Goal: Information Seeking & Learning: Learn about a topic

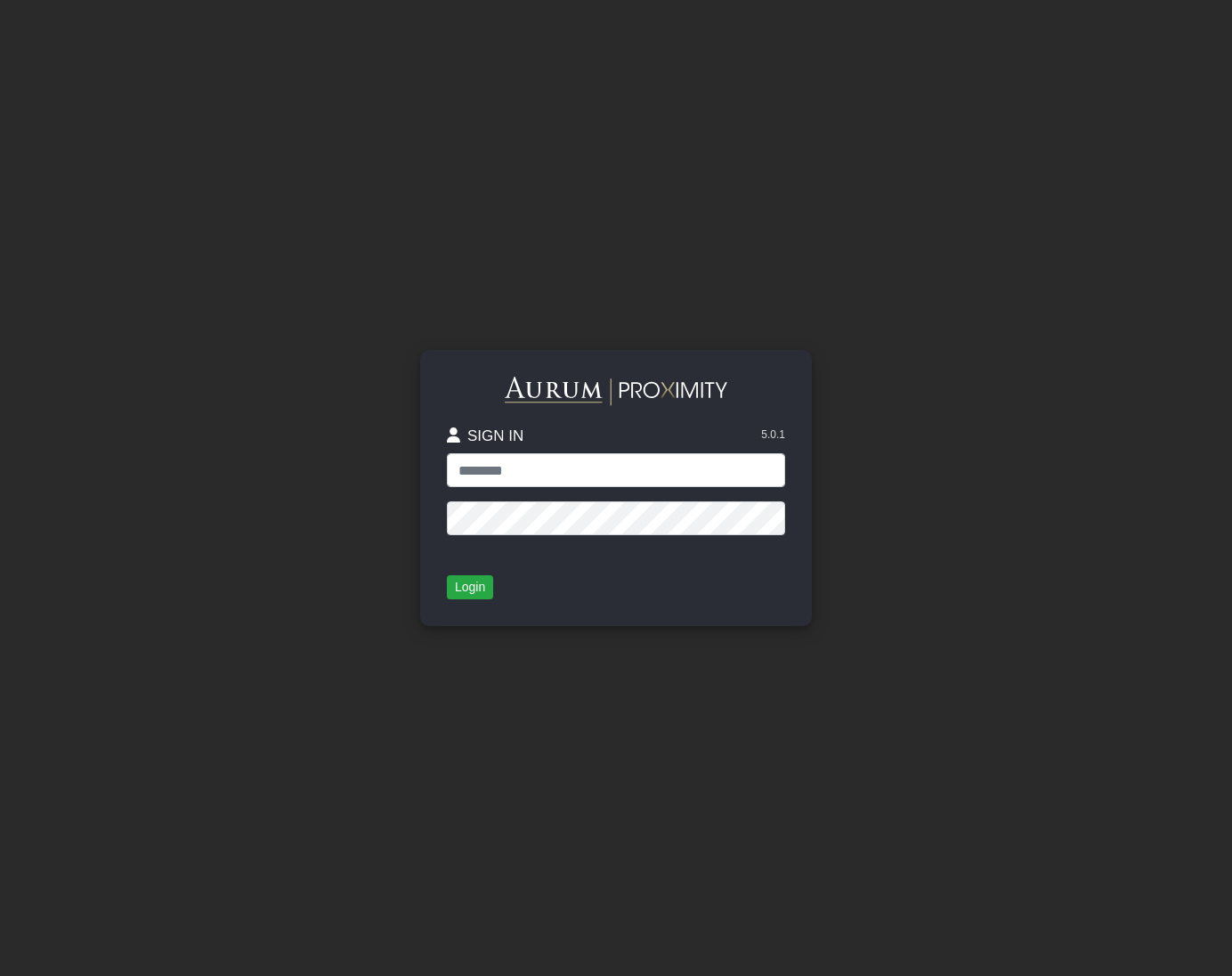
click at [447, 454] on protonpass-control-ffff at bounding box center [447, 454] width 0 height 0
type input "**********"
click at [474, 576] on button "Login" at bounding box center [470, 588] width 46 height 25
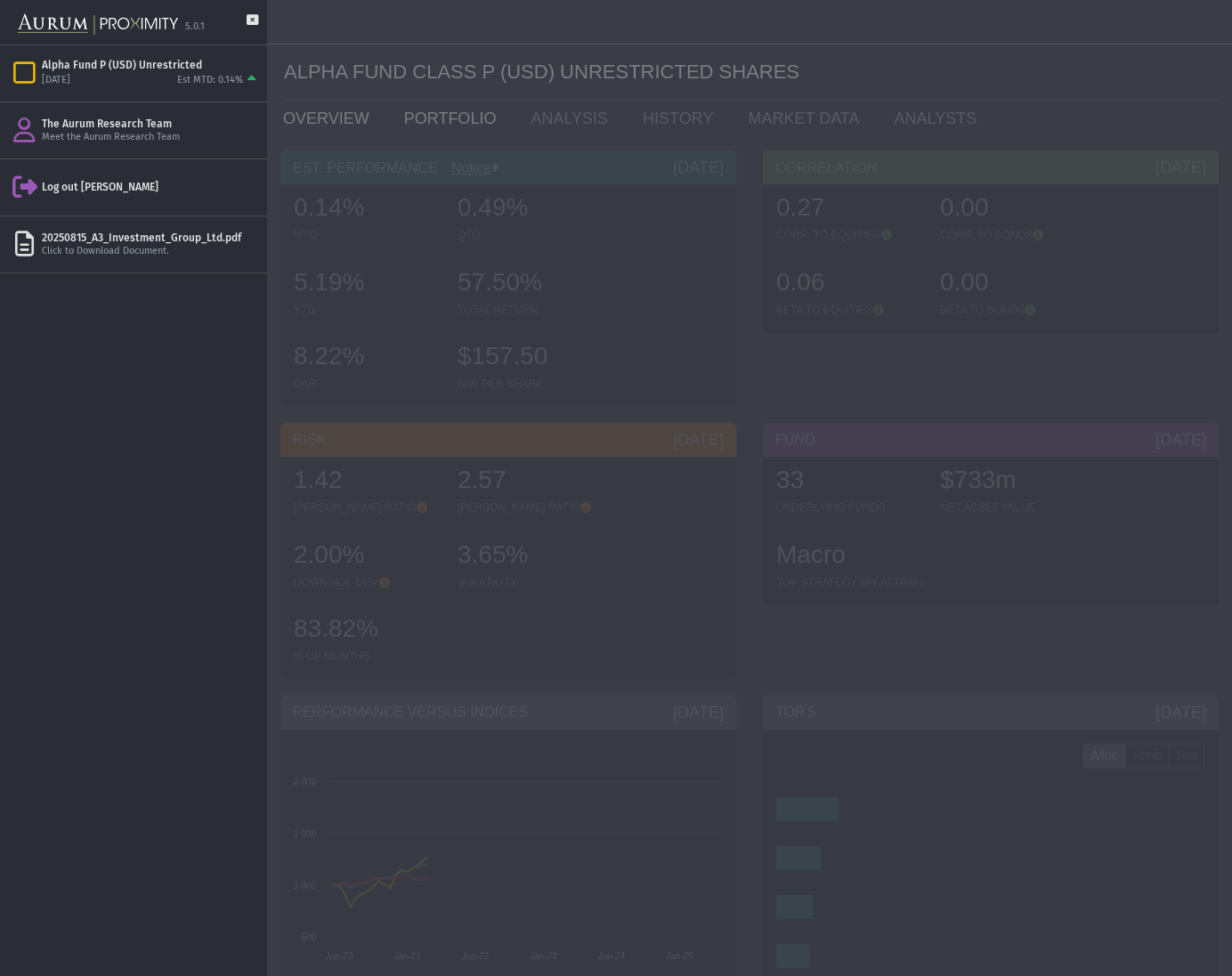
click at [450, 125] on link "PORTFOLIO" at bounding box center [454, 118] width 128 height 36
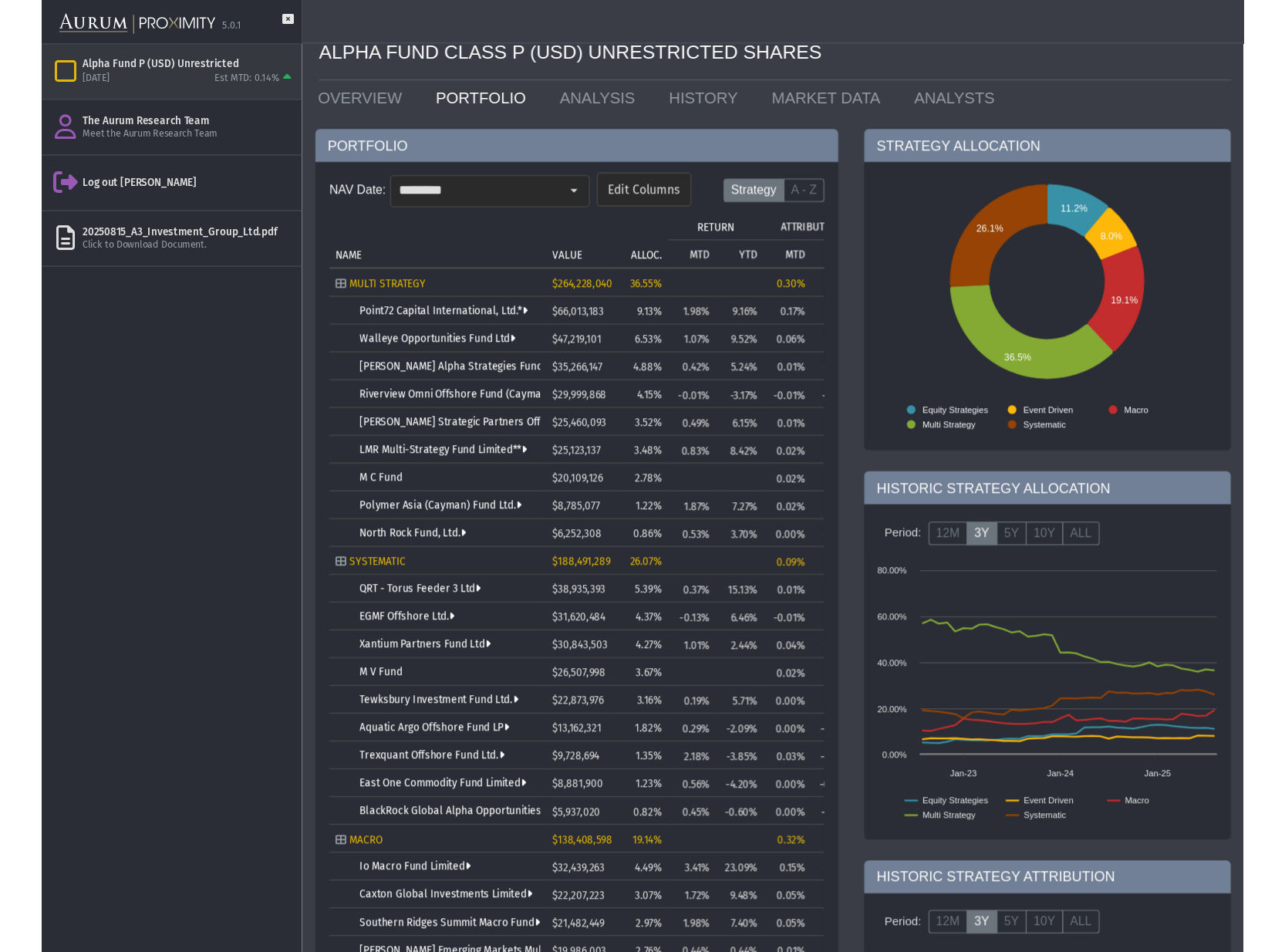
scroll to position [19, 0]
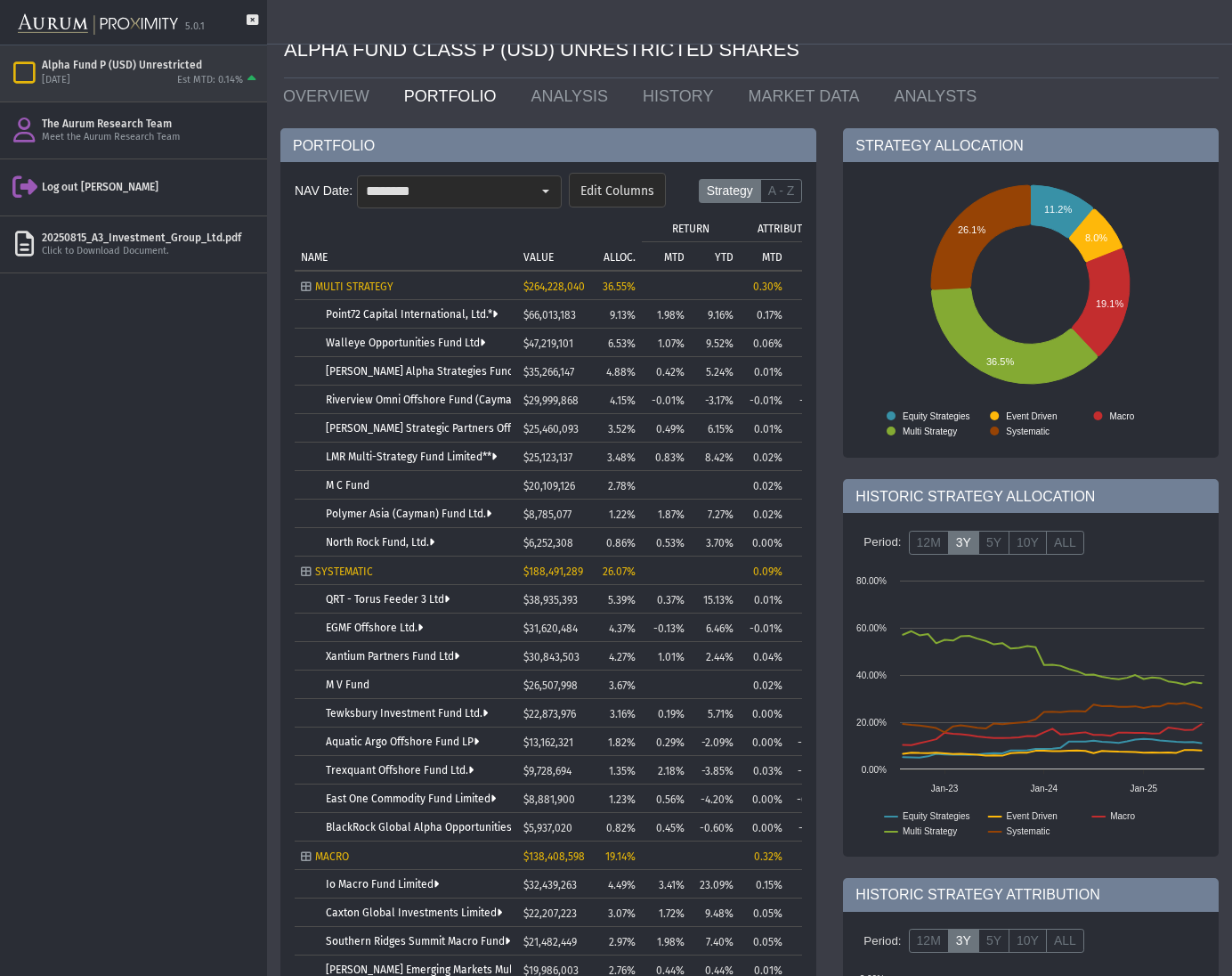
click at [231, 74] on div "Est MTD: 0.14%" at bounding box center [210, 81] width 66 height 14
click at [249, 74] on div "Items" at bounding box center [252, 79] width 17 height 14
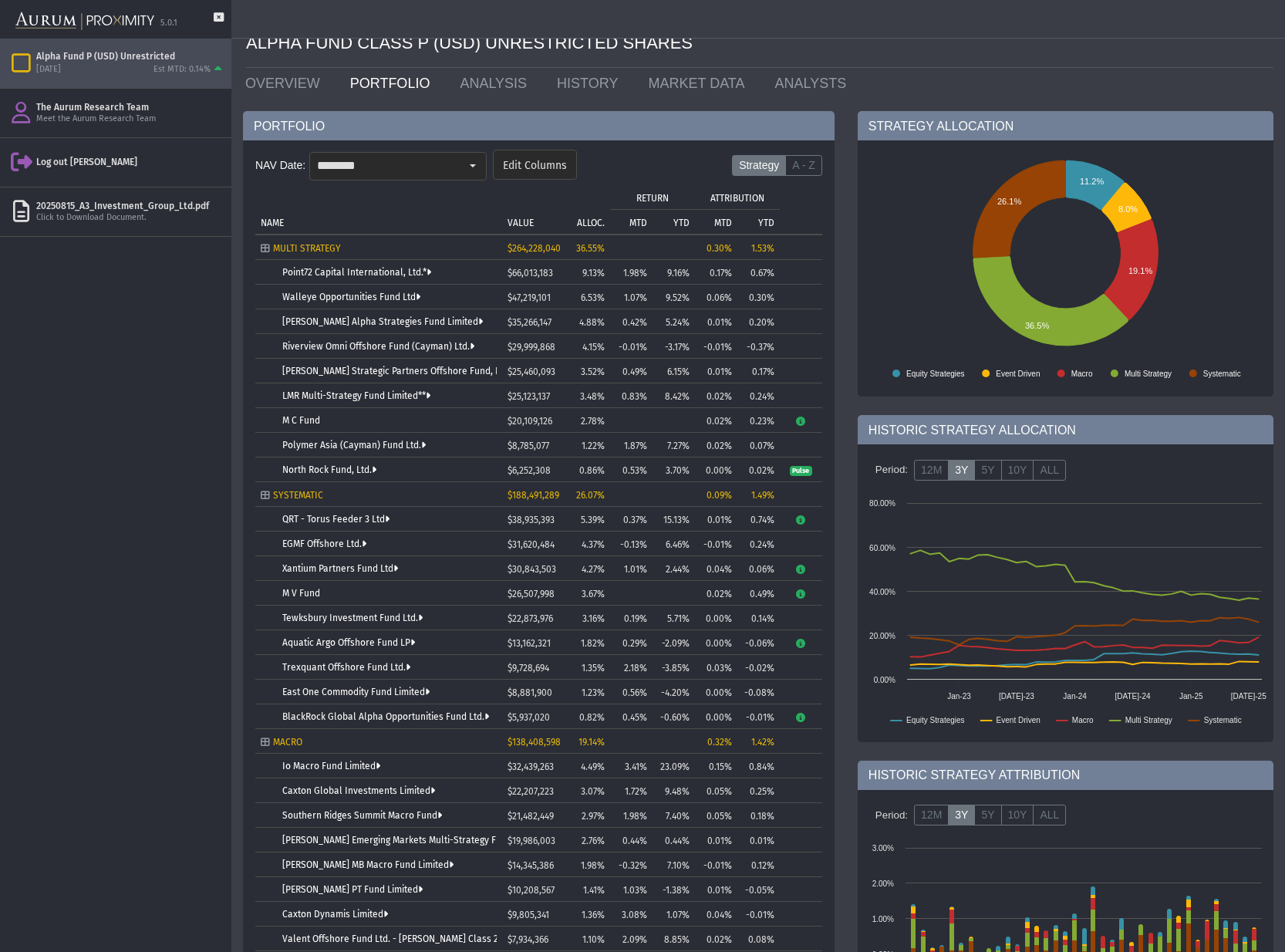
click at [178, 322] on div "Pull down to refresh... Release to refresh... Refreshing... Alpha Fund P (USD) …" at bounding box center [115, 495] width 231 height 912
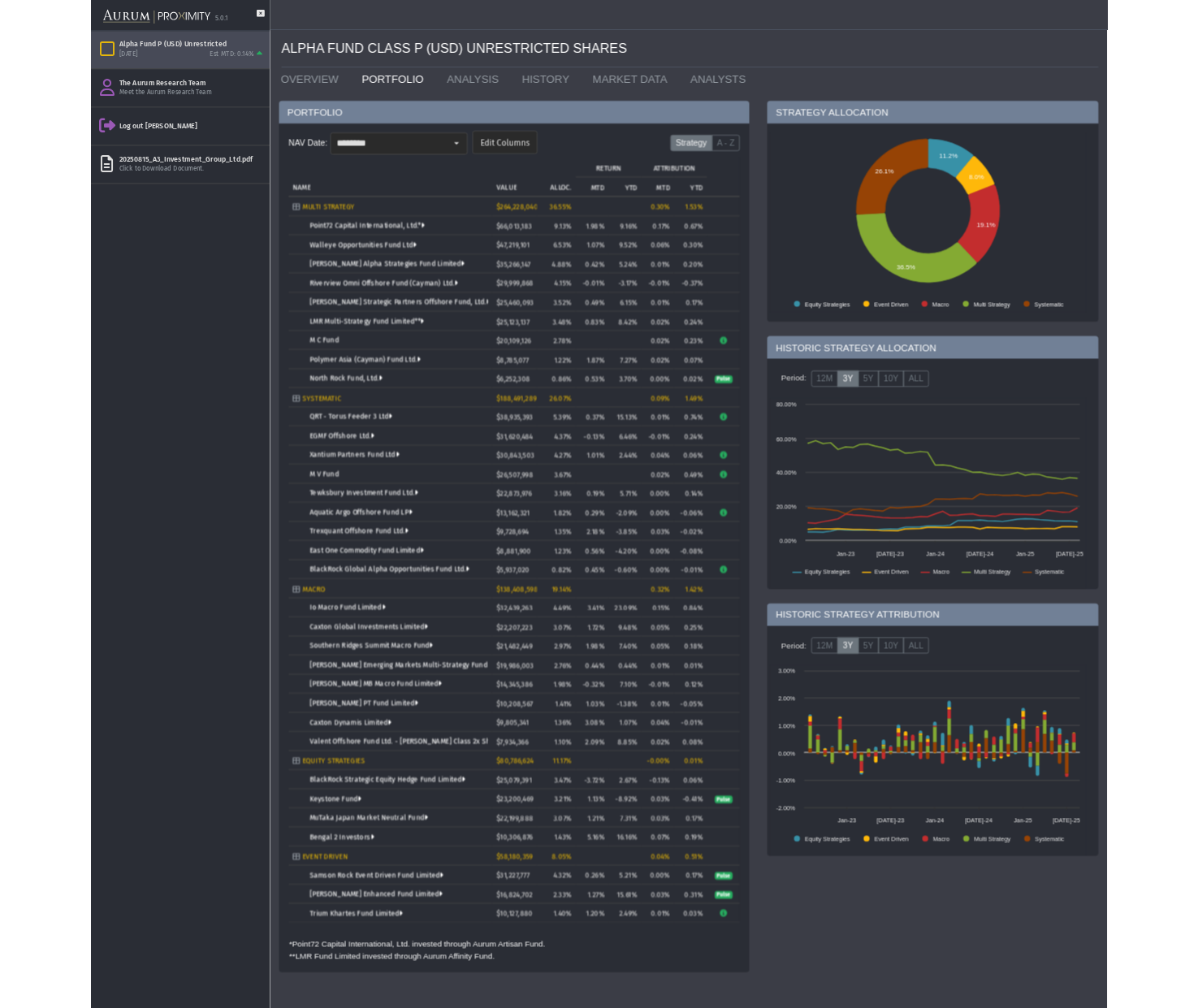
scroll to position [0, 0]
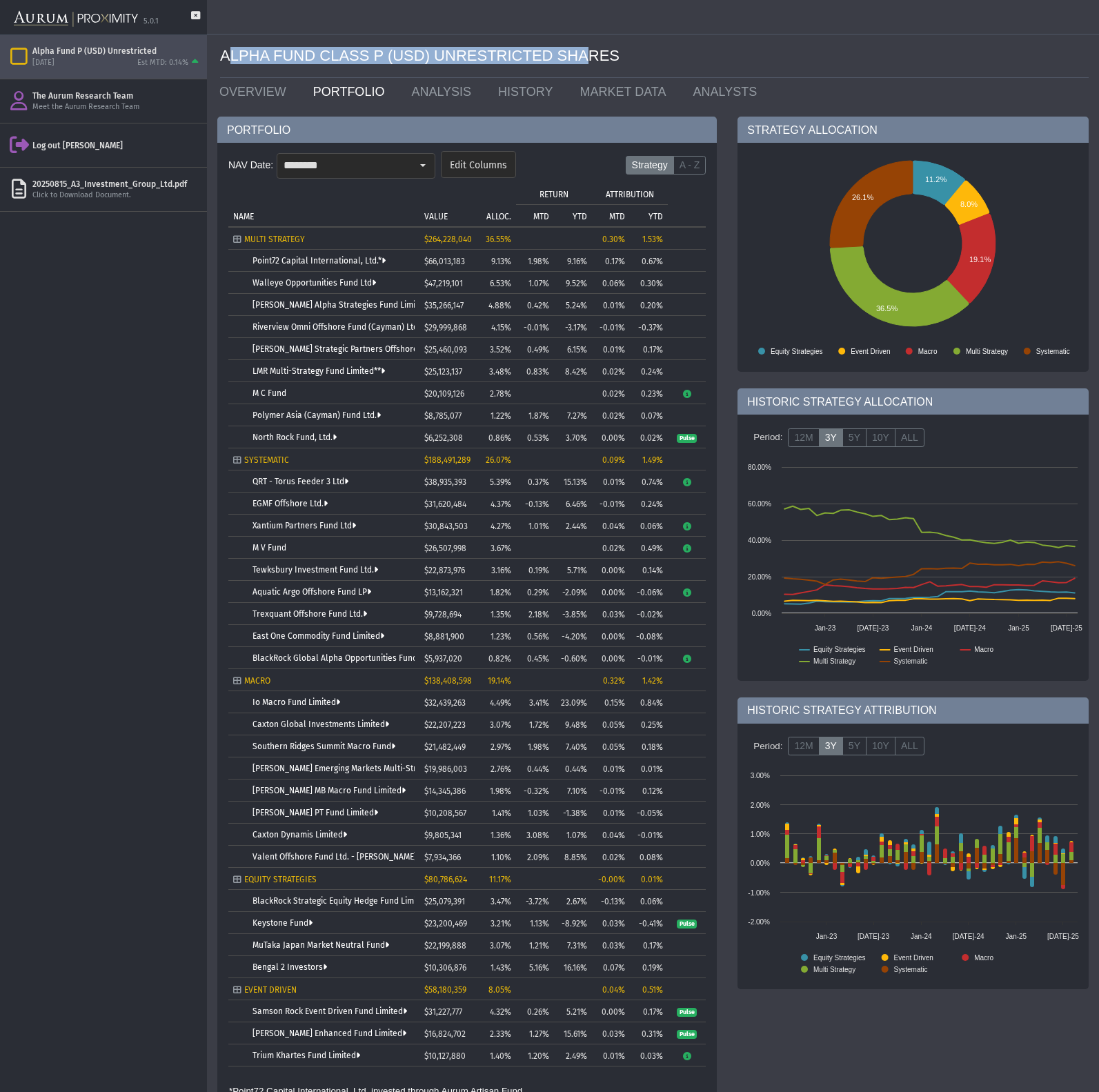
drag, startPoint x: 225, startPoint y: 55, endPoint x: 583, endPoint y: 56, distance: 358.0
click at [583, 56] on div "ALPHA FUND CLASS P (USD) UNRESTRICTED SHARES" at bounding box center [654, 55] width 869 height 43
drag, startPoint x: 615, startPoint y: 54, endPoint x: 378, endPoint y: 51, distance: 237.0
click at [378, 51] on div "ALPHA FUND CLASS P (USD) UNRESTRICTED SHARES" at bounding box center [654, 55] width 869 height 43
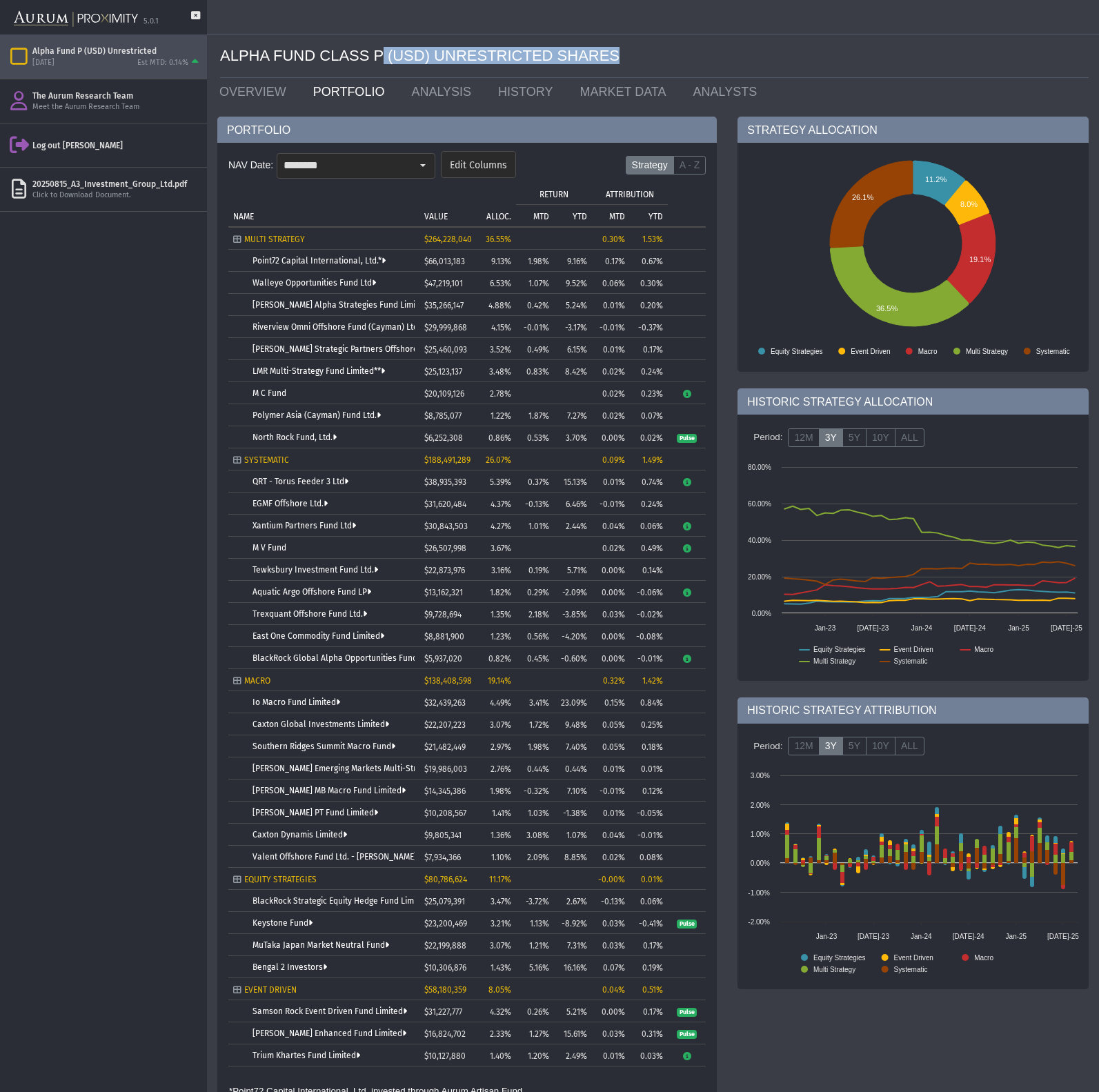
click at [377, 51] on div "ALPHA FUND CLASS P (USD) UNRESTRICTED SHARES" at bounding box center [654, 55] width 869 height 43
